Goal: Information Seeking & Learning: Understand process/instructions

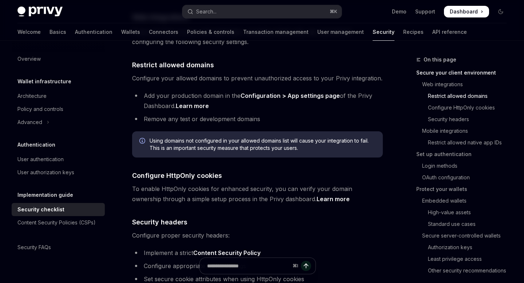
scroll to position [262, 0]
click at [216, 72] on span "Configure your allowed domains to prevent unauthorized access to your Privy int…" at bounding box center [257, 77] width 251 height 10
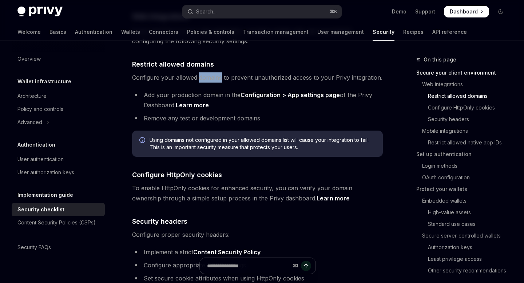
click at [216, 72] on span "Configure your allowed domains to prevent unauthorized access to your Privy int…" at bounding box center [257, 77] width 251 height 10
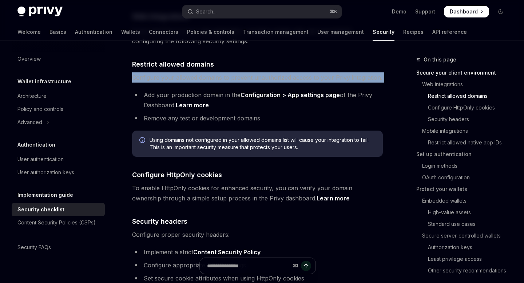
click at [216, 72] on span "Configure your allowed domains to prevent unauthorized access to your Privy int…" at bounding box center [257, 77] width 251 height 10
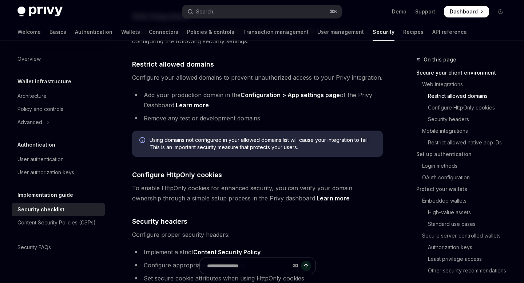
click at [218, 90] on li "Add your production domain in the Configuration > App settings page of the Priv…" at bounding box center [257, 100] width 251 height 20
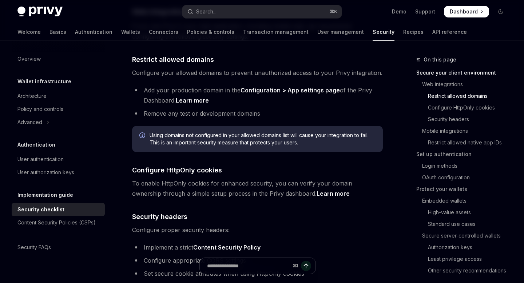
scroll to position [268, 0]
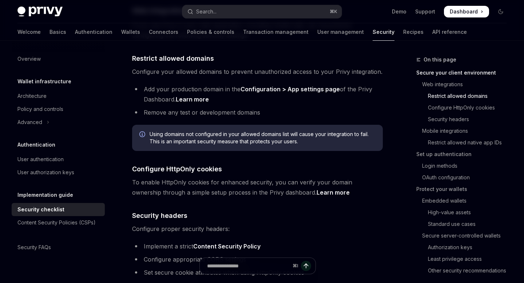
click at [265, 85] on link "Configuration > App settings page" at bounding box center [289, 89] width 99 height 8
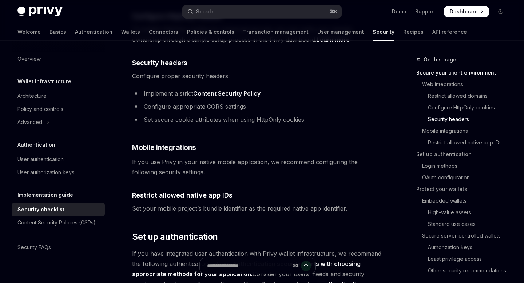
scroll to position [426, 0]
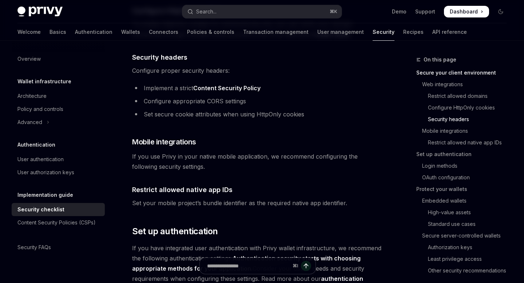
click at [214, 84] on link "Content Security Policy" at bounding box center [226, 88] width 67 height 8
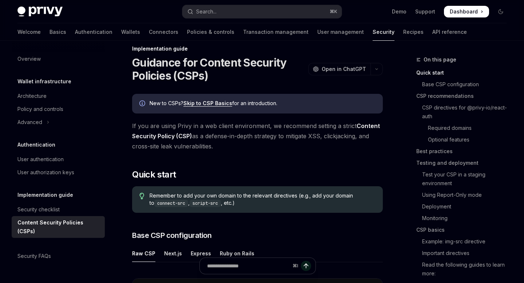
scroll to position [12, 0]
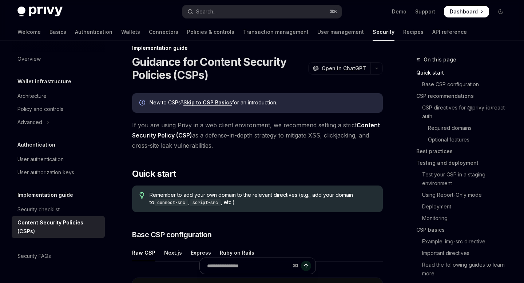
click at [213, 105] on link "Skip to CSP Basics" at bounding box center [207, 102] width 49 height 7
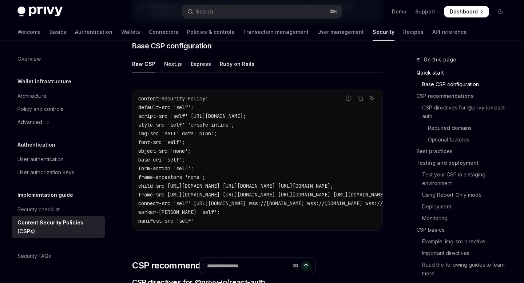
scroll to position [199, 0]
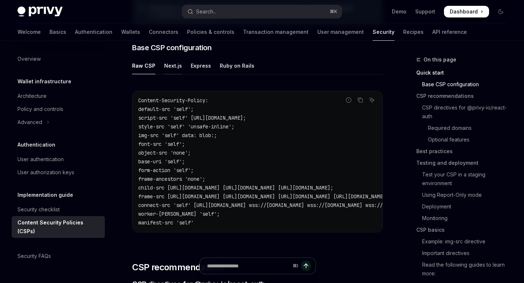
click at [167, 63] on div "Next.js" at bounding box center [173, 65] width 18 height 17
type textarea "*"
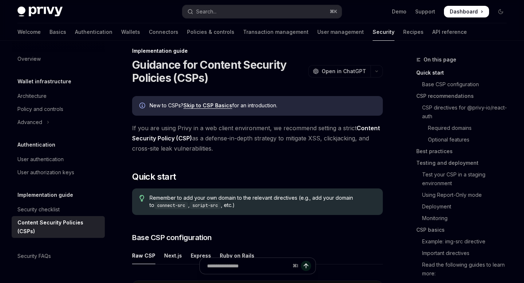
scroll to position [11, 0]
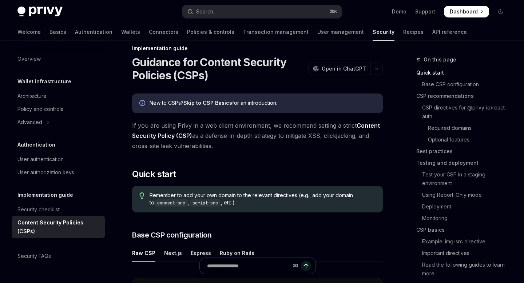
click at [203, 105] on link "Skip to CSP Basics" at bounding box center [207, 103] width 49 height 7
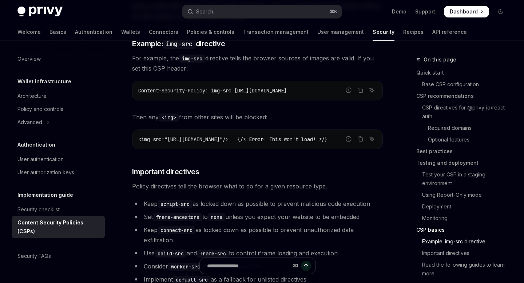
scroll to position [1683, 0]
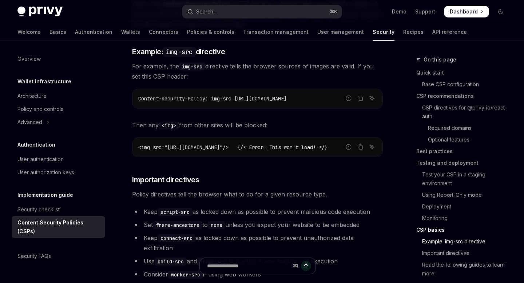
click at [261, 100] on span "Content-Security-Policy: img-src [URL][DOMAIN_NAME]" at bounding box center [212, 98] width 148 height 7
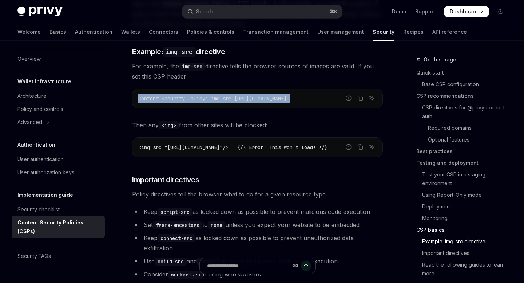
click at [261, 100] on span "Content-Security-Policy: img-src [URL][DOMAIN_NAME]" at bounding box center [212, 98] width 148 height 7
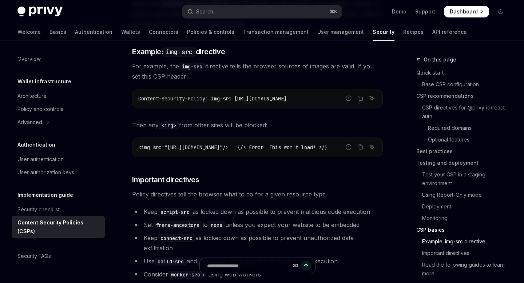
drag, startPoint x: 322, startPoint y: 104, endPoint x: 214, endPoint y: 104, distance: 108.4
click at [214, 103] on code "Content-Security-Policy: img-src [URL][DOMAIN_NAME]" at bounding box center [257, 98] width 238 height 9
